Goal: Task Accomplishment & Management: Use online tool/utility

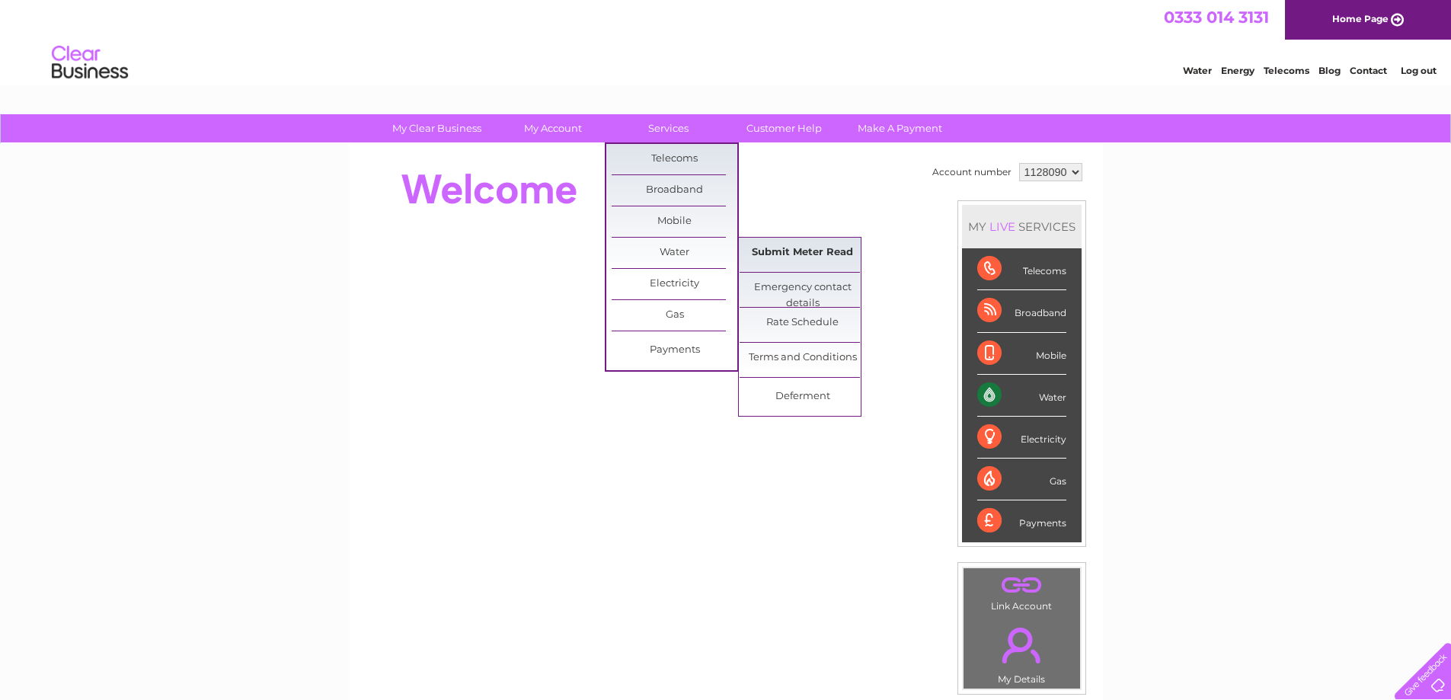
click at [808, 253] on link "Submit Meter Read" at bounding box center [803, 253] width 126 height 30
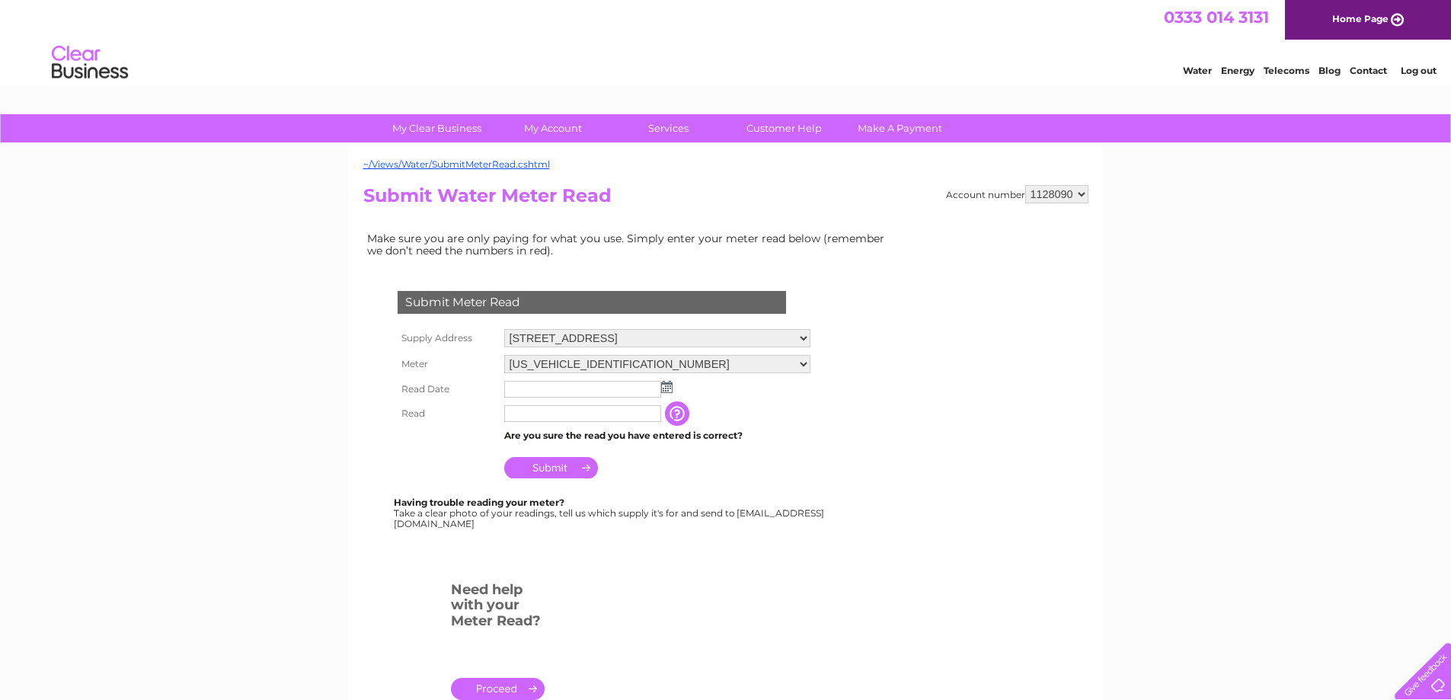
click at [669, 387] on img at bounding box center [666, 387] width 11 height 12
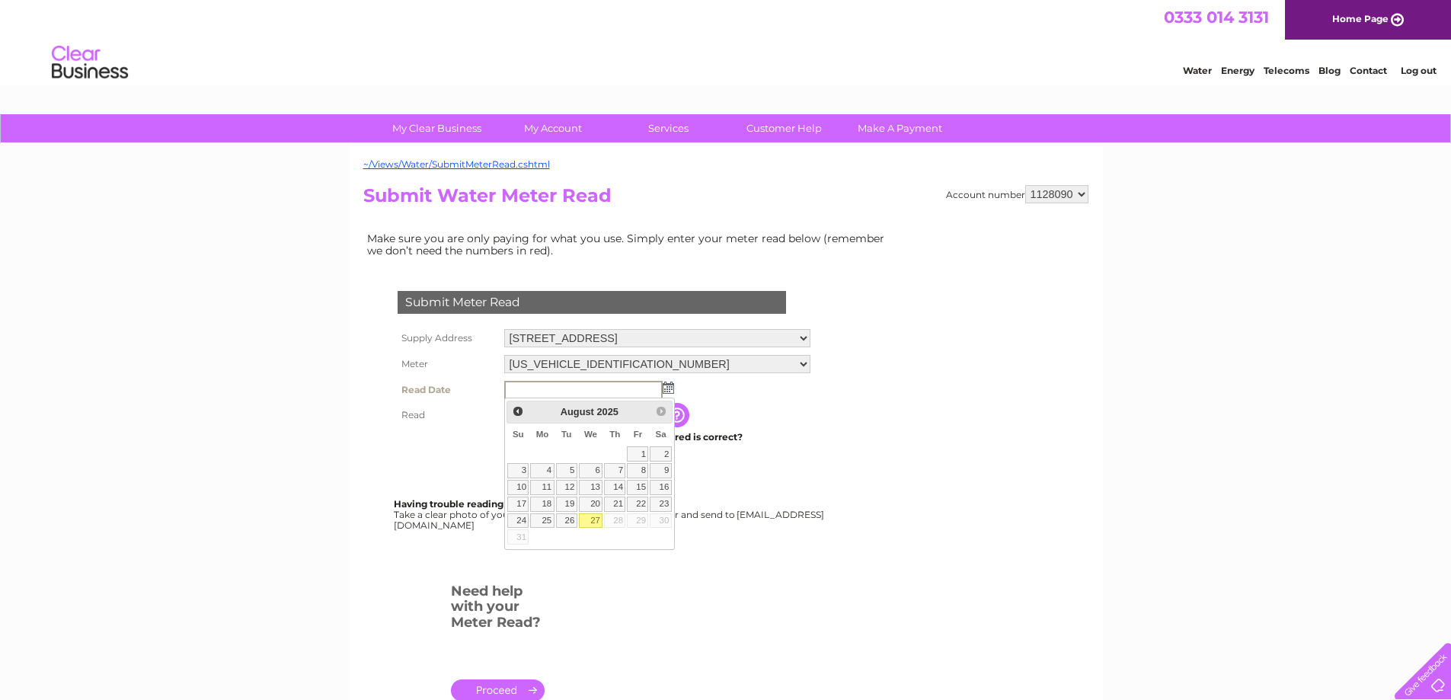
click at [594, 520] on link "27" at bounding box center [591, 520] width 24 height 15
type input "2025/08/27"
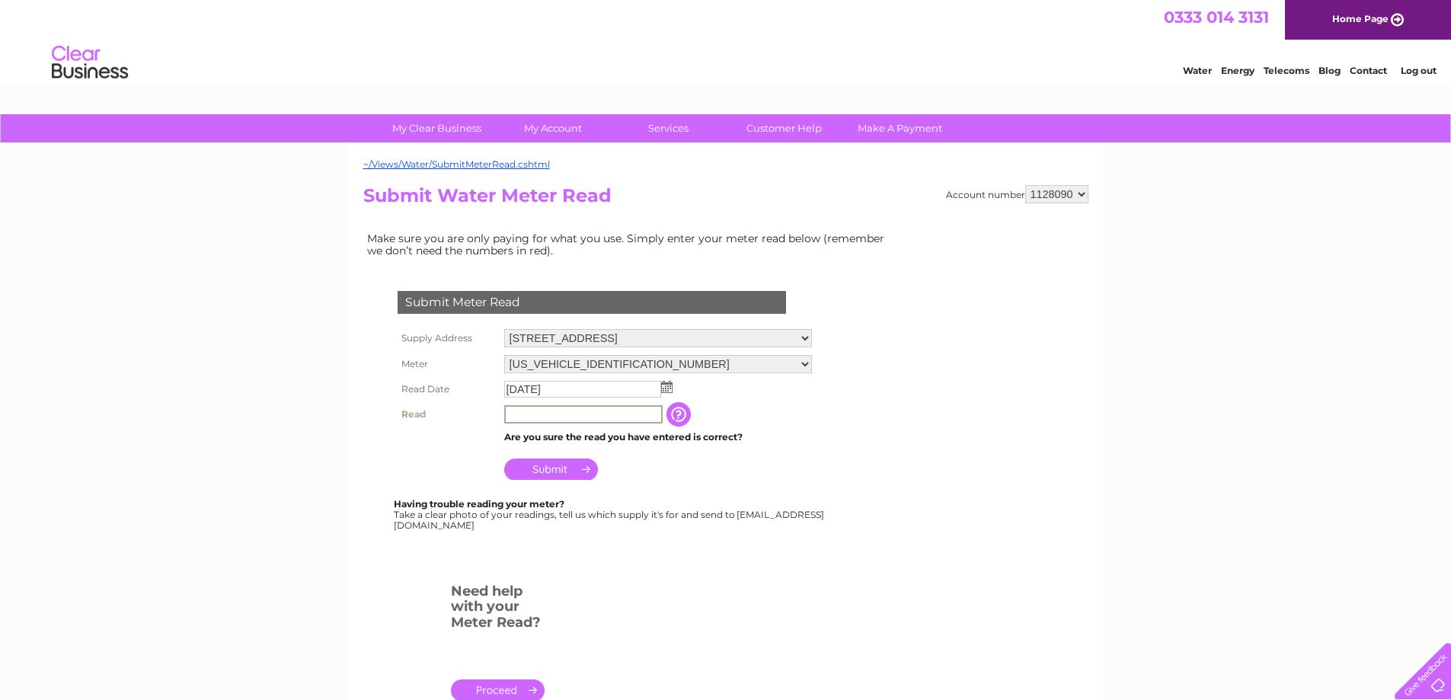
click at [521, 413] on input "text" at bounding box center [583, 414] width 158 height 18
type input "0826"
click at [557, 471] on input "Submit" at bounding box center [551, 467] width 94 height 21
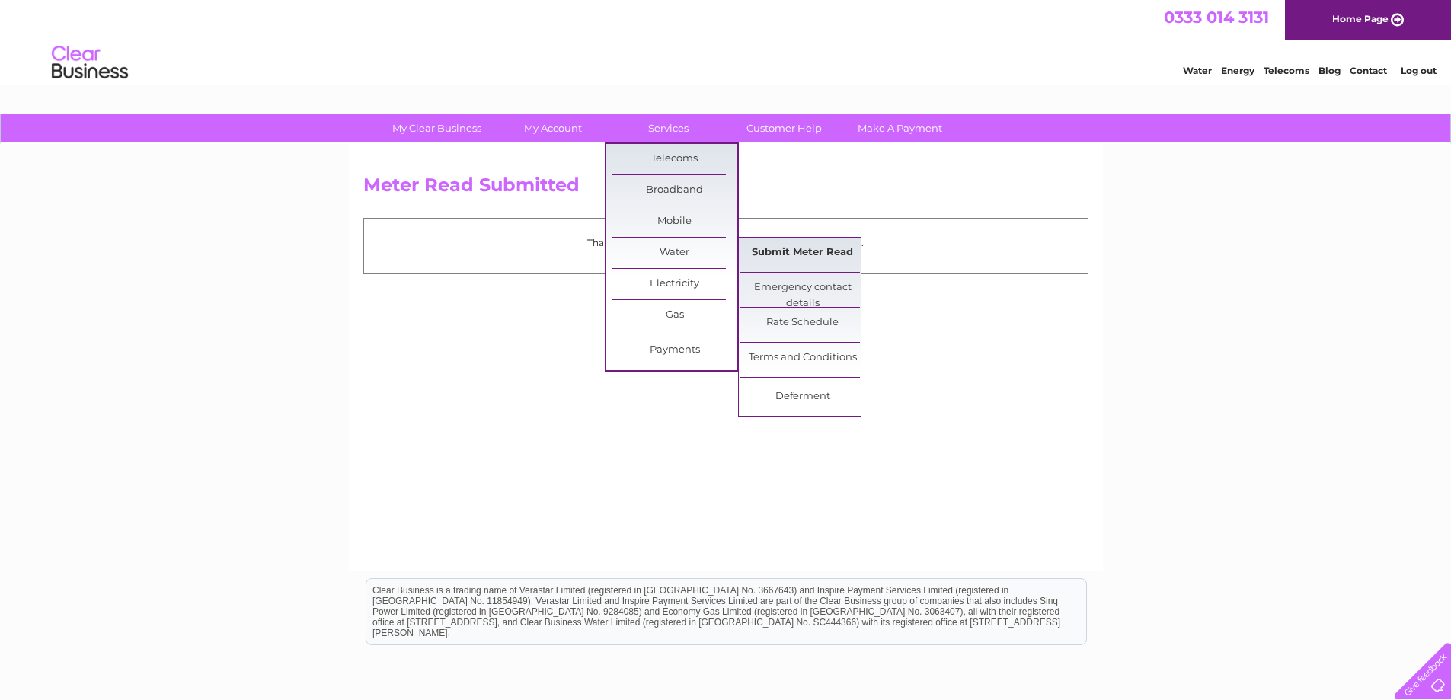
click at [773, 251] on link "Submit Meter Read" at bounding box center [803, 253] width 126 height 30
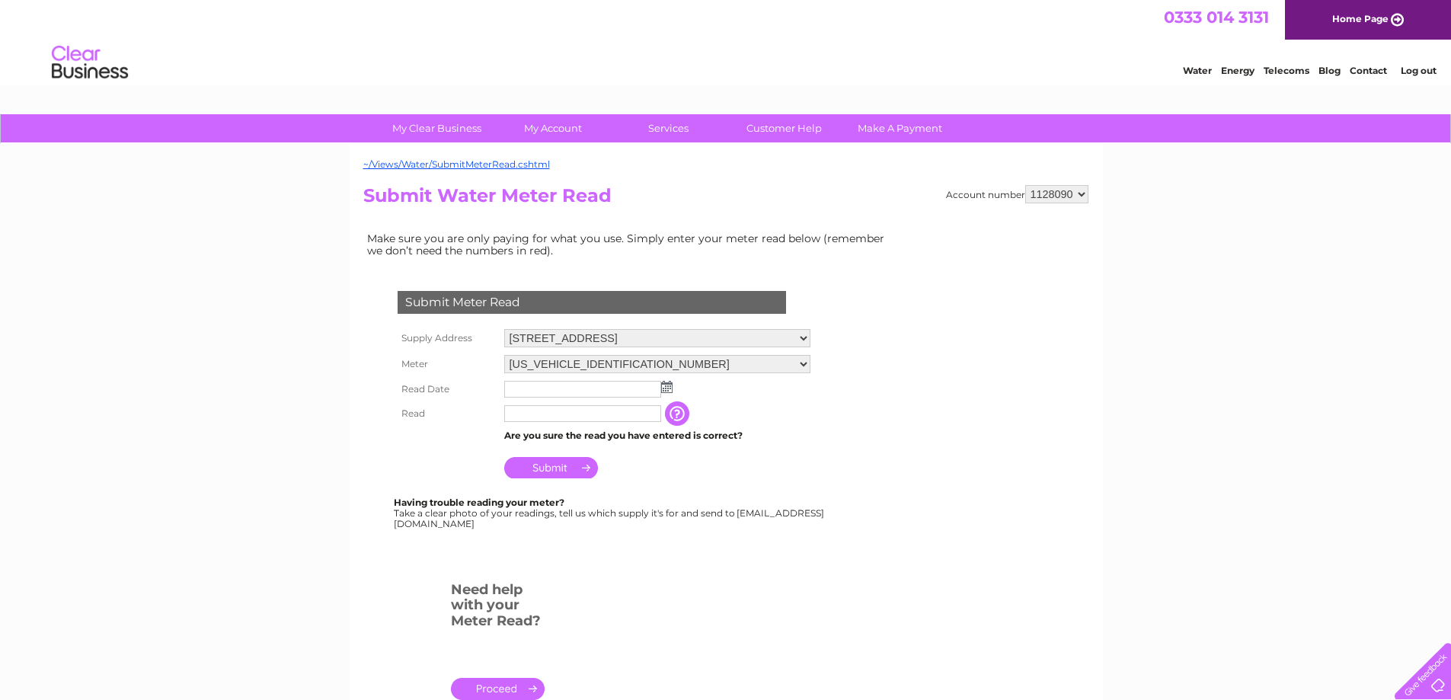
click at [806, 366] on select "06ELSTER06A246275 06ELSTER06A246276" at bounding box center [657, 364] width 306 height 18
select select "356089"
click at [504, 355] on select "06ELSTER06A246275 06ELSTER06A246276" at bounding box center [657, 365] width 306 height 20
click at [664, 388] on img at bounding box center [666, 387] width 11 height 12
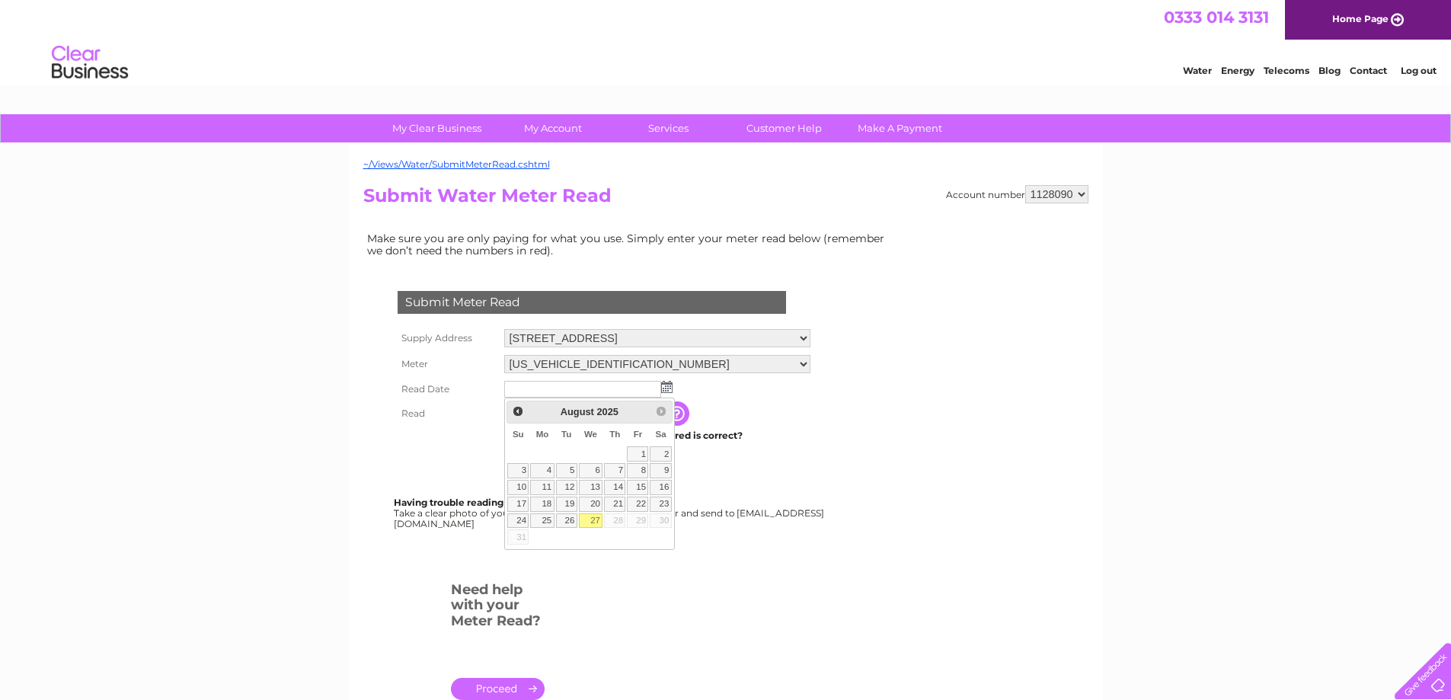
click at [593, 516] on link "27" at bounding box center [591, 520] width 24 height 15
type input "2025/08/27"
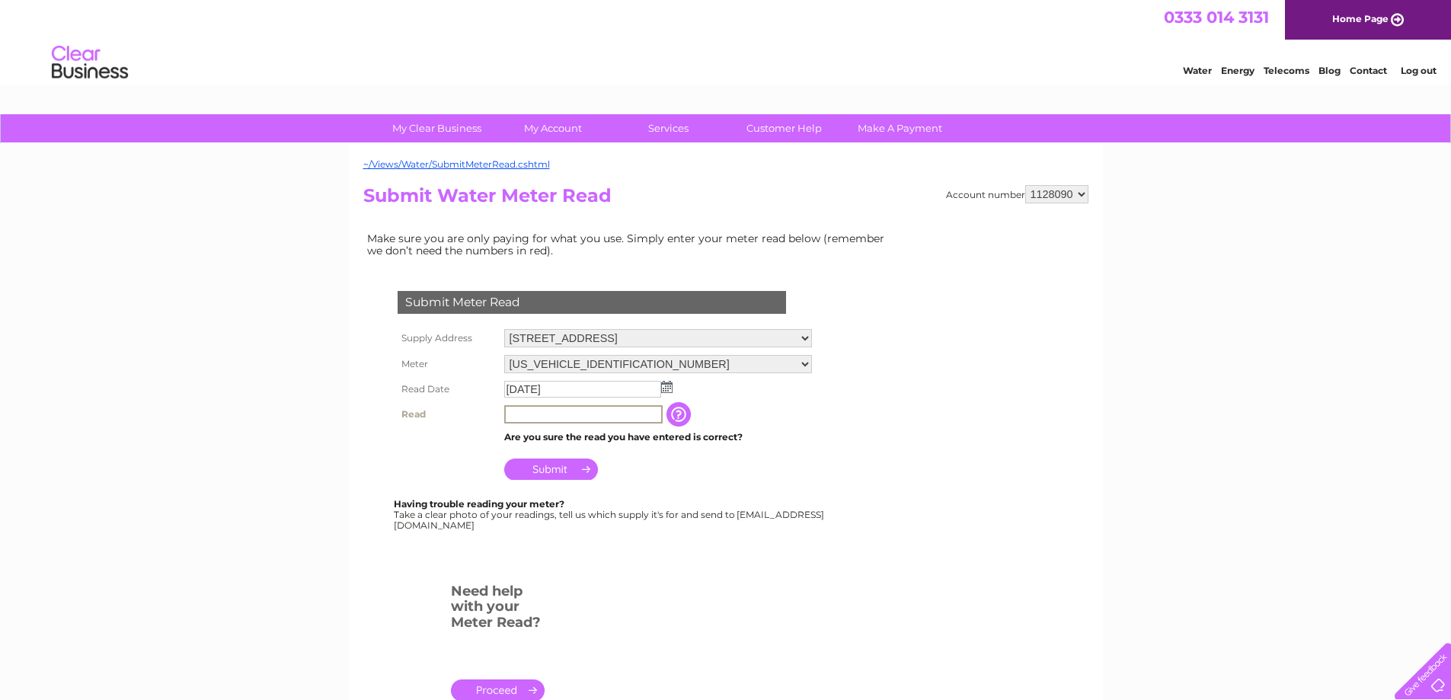
click at [532, 414] on input "text" at bounding box center [583, 414] width 158 height 18
type input "0703"
click at [553, 471] on input "Submit" at bounding box center [551, 467] width 94 height 21
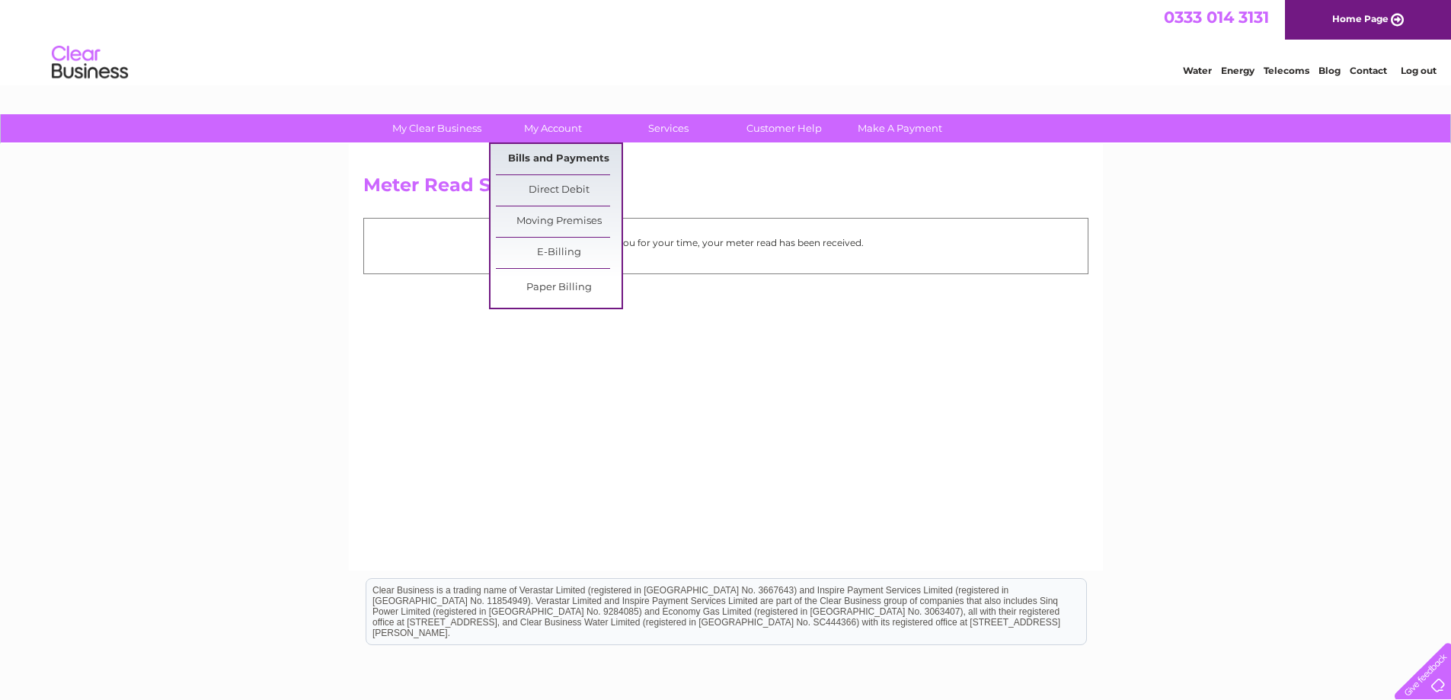
click at [564, 151] on link "Bills and Payments" at bounding box center [559, 159] width 126 height 30
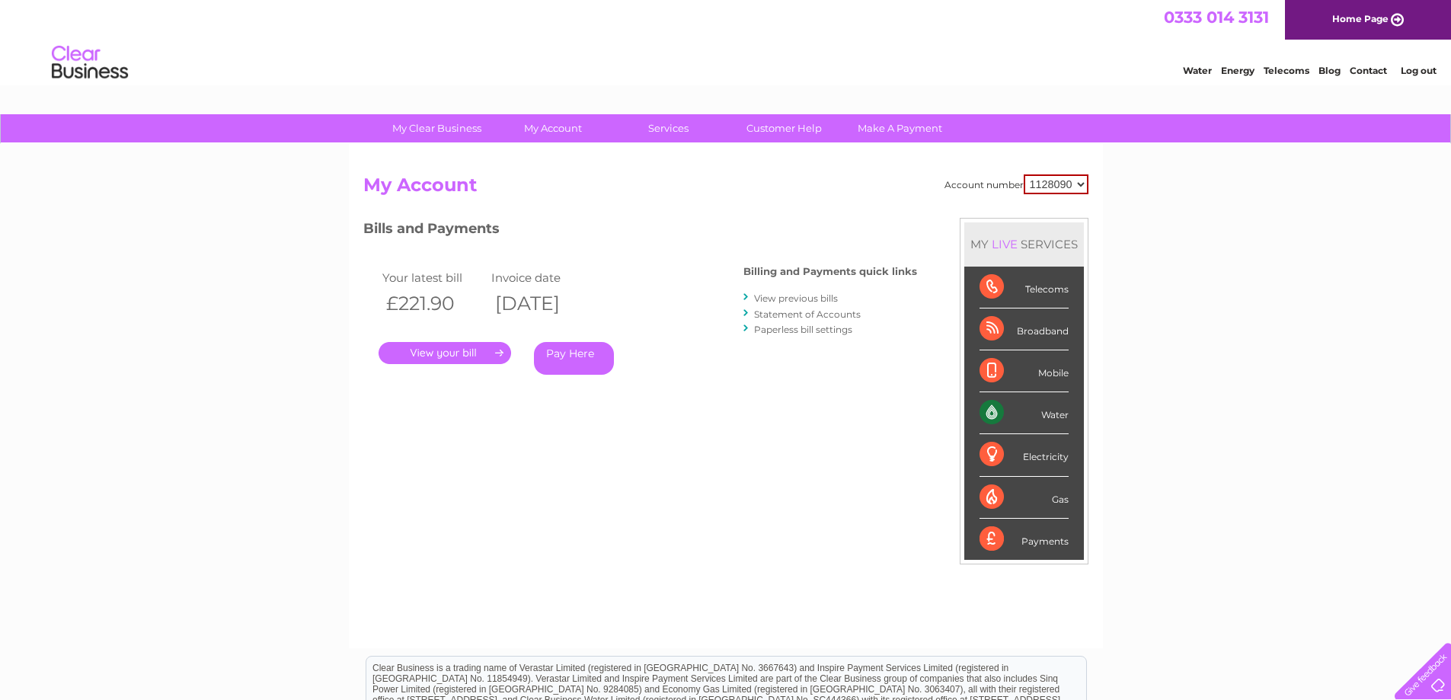
click at [1426, 69] on link "Log out" at bounding box center [1419, 70] width 36 height 11
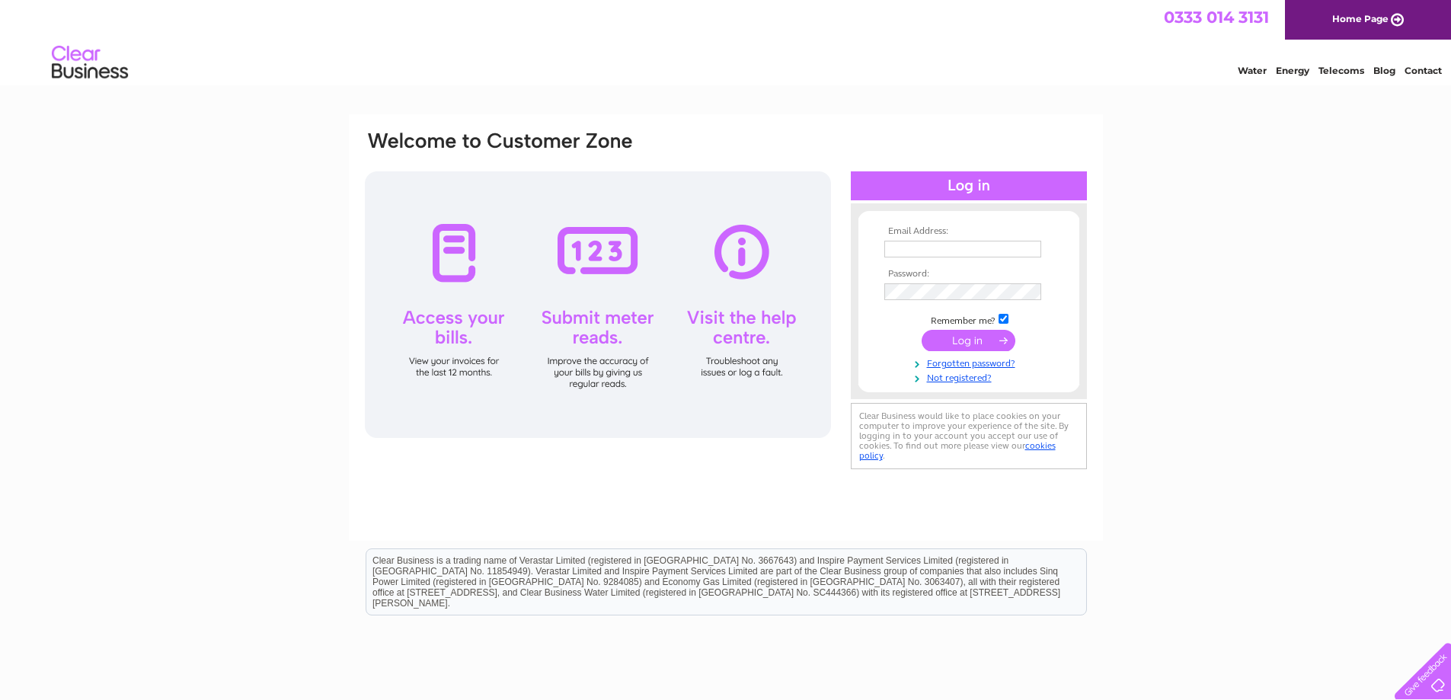
type input "[PERSON_NAME][EMAIL_ADDRESS][DOMAIN_NAME]"
